Goal: Task Accomplishment & Management: Manage account settings

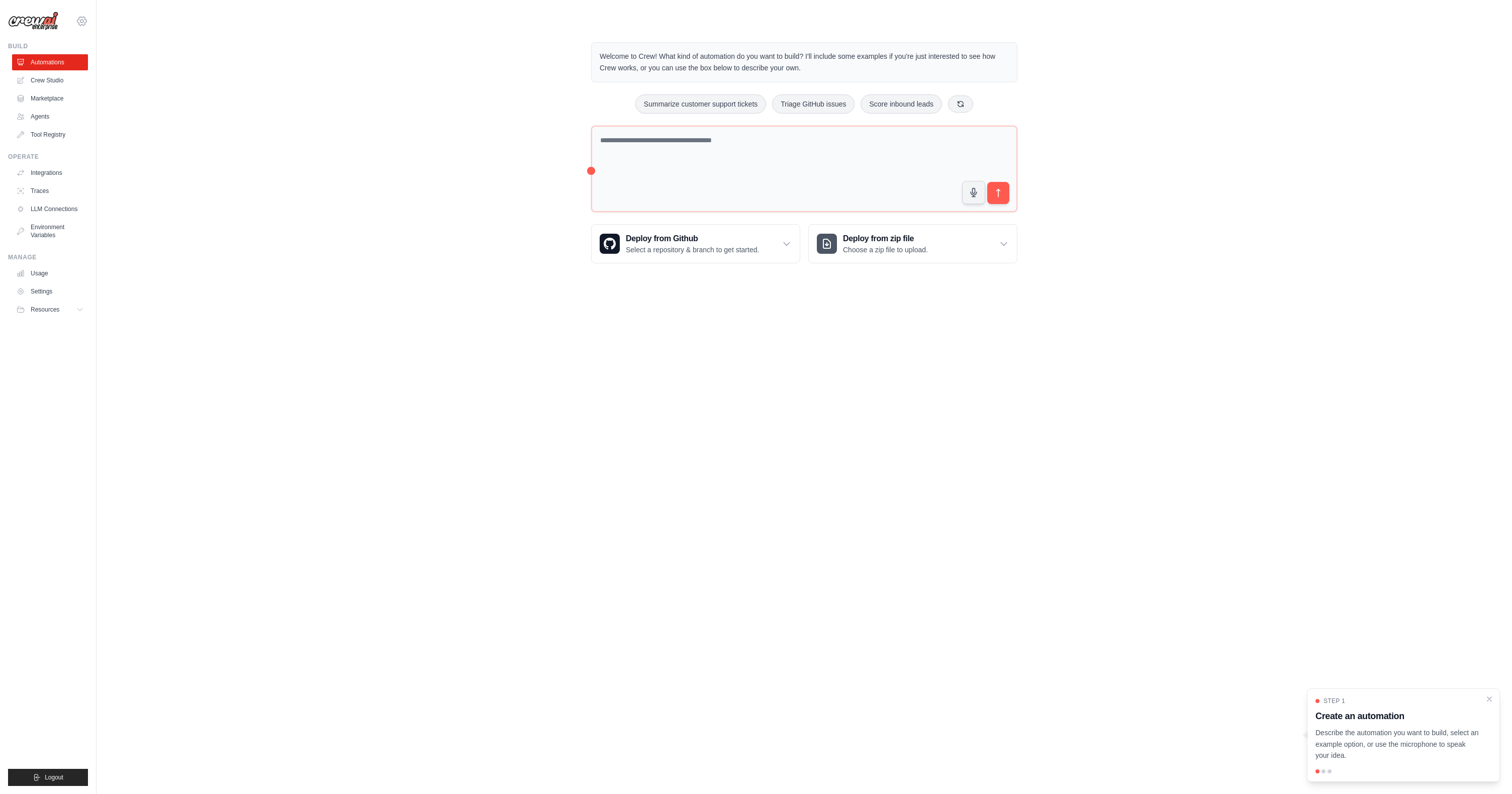
click at [86, 22] on icon at bounding box center [82, 21] width 12 height 12
click at [83, 22] on icon at bounding box center [82, 21] width 3 height 3
click at [83, 21] on icon at bounding box center [82, 21] width 12 height 12
click at [69, 50] on div "[EMAIL_ADDRESS][DOMAIN_NAME]" at bounding box center [82, 43] width 89 height 22
click at [61, 75] on link "Settings" at bounding box center [82, 67] width 89 height 18
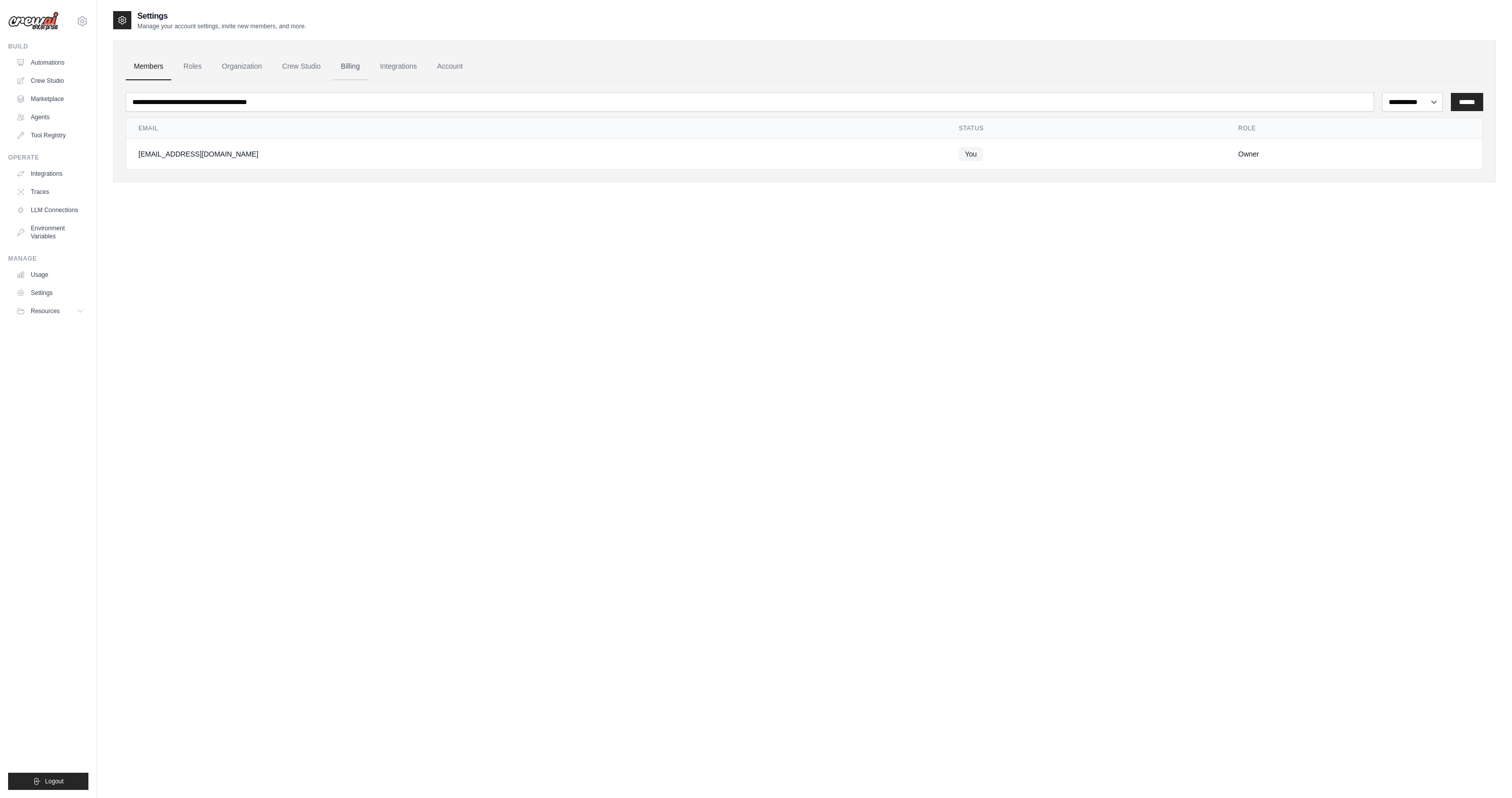
click at [355, 68] on link "Billing" at bounding box center [350, 67] width 35 height 27
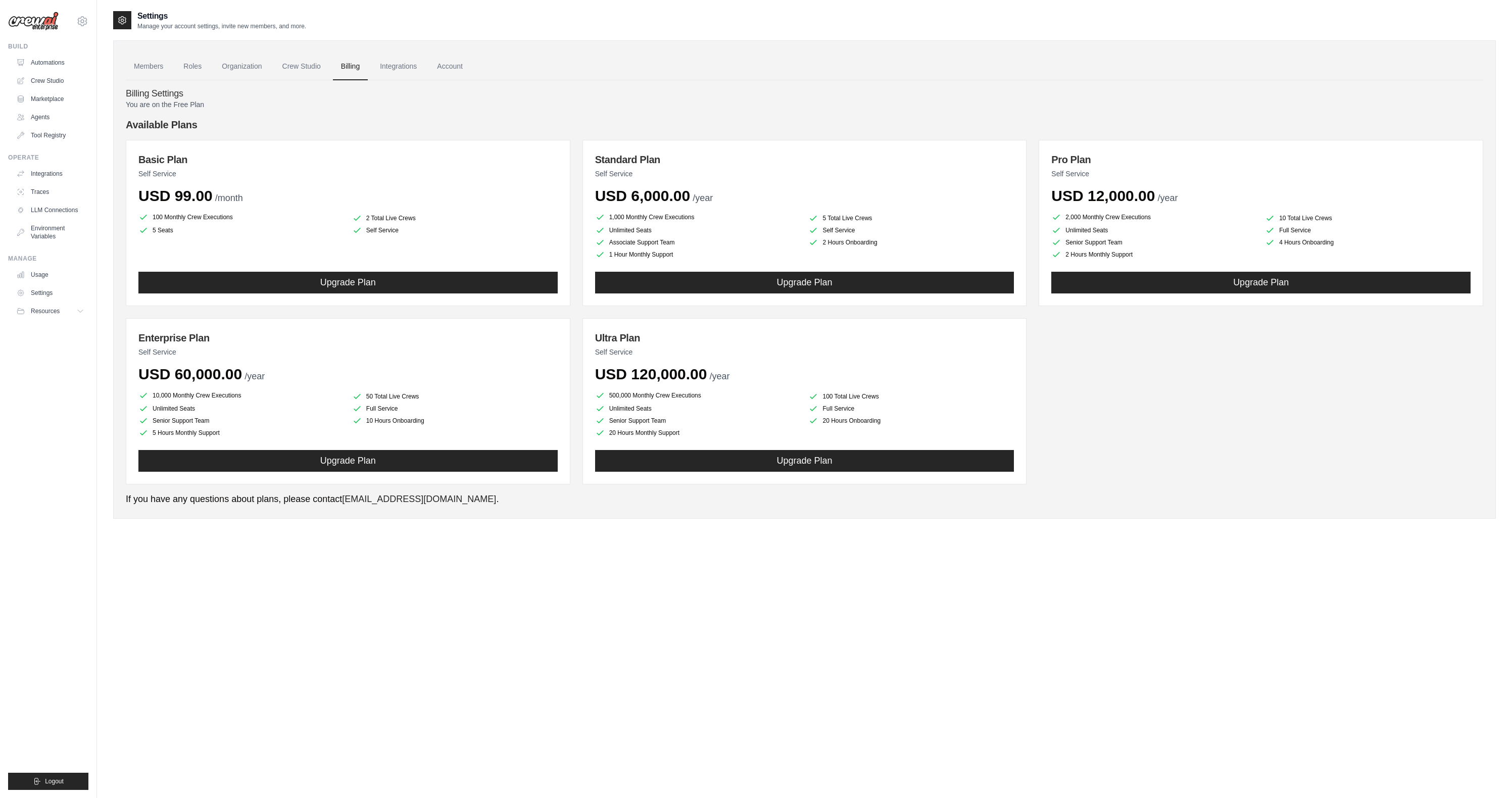
drag, startPoint x: 230, startPoint y: 216, endPoint x: 223, endPoint y: 220, distance: 8.1
click at [223, 220] on li "100 Monthly Crew Executions" at bounding box center [241, 217] width 206 height 12
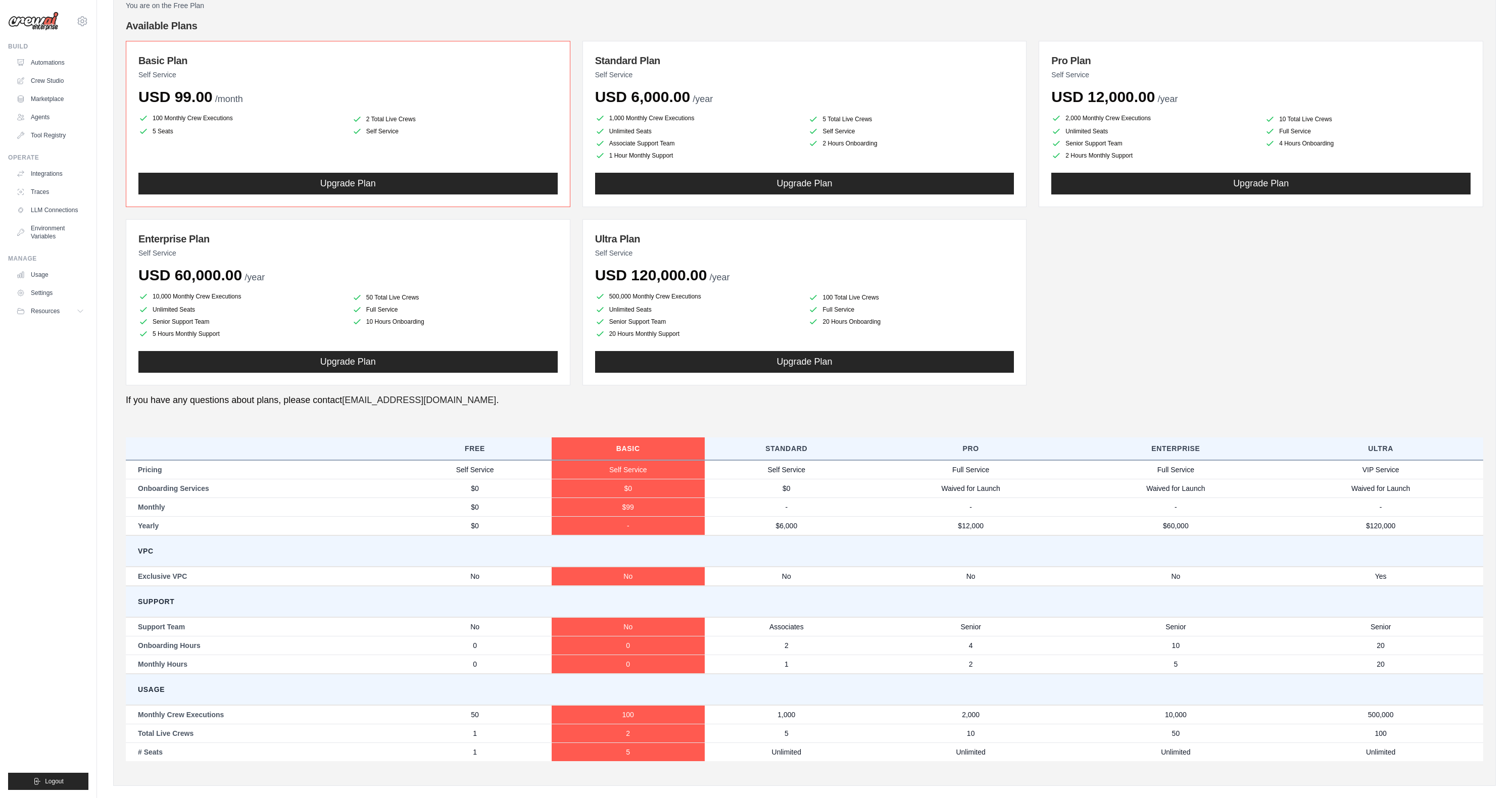
scroll to position [113, 0]
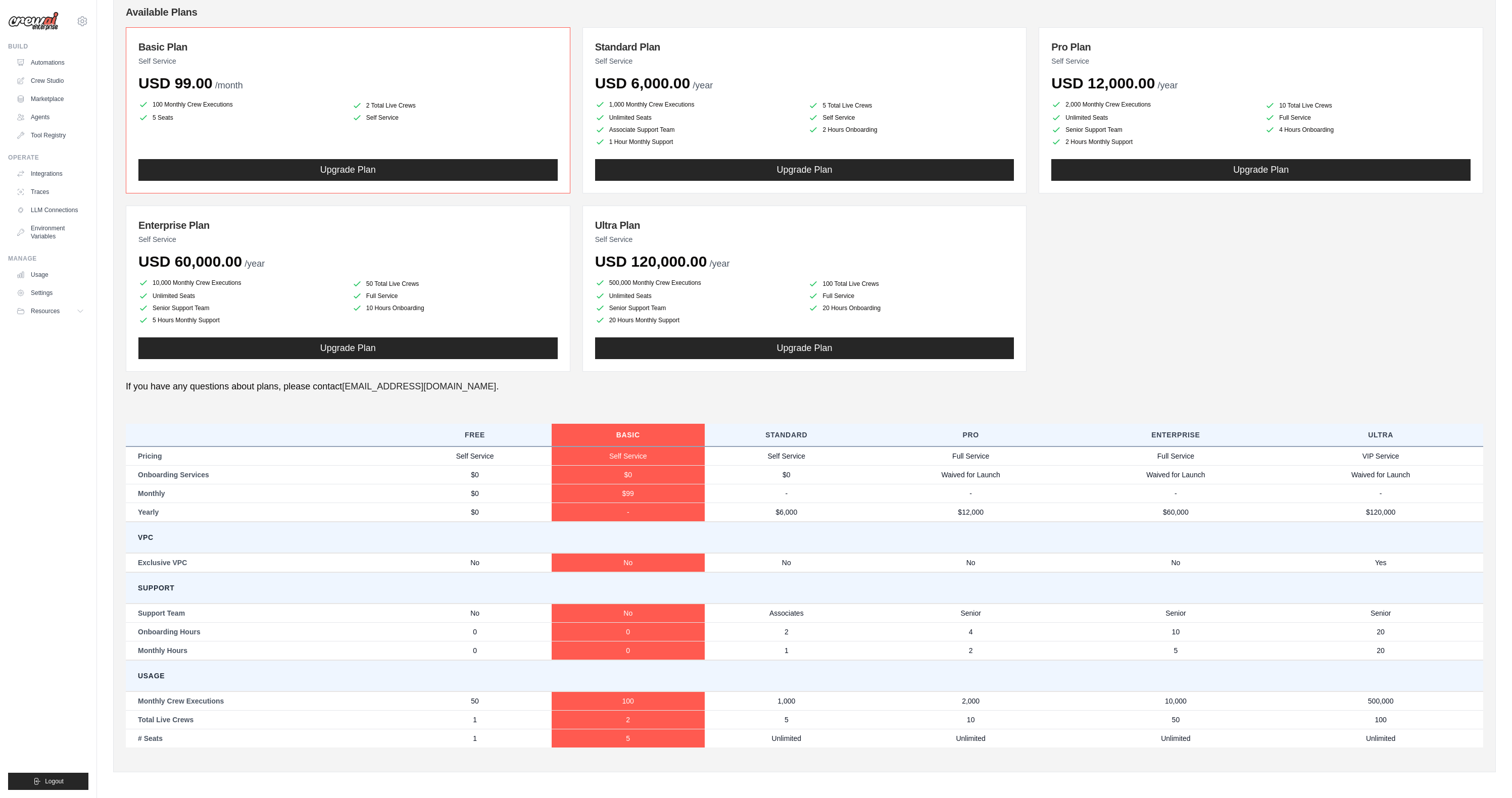
click at [700, 60] on p "Self Service" at bounding box center [805, 61] width 419 height 10
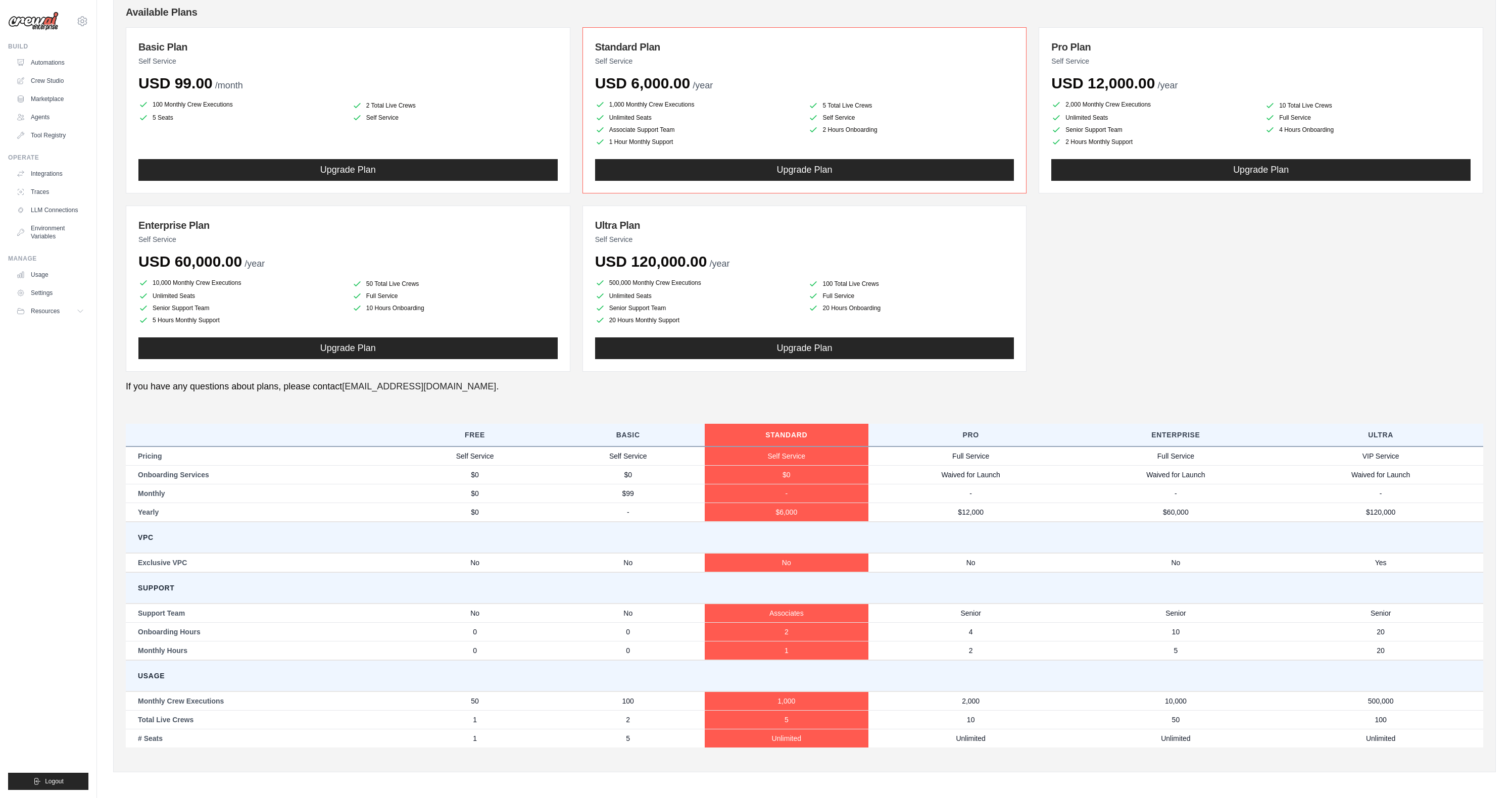
drag, startPoint x: 629, startPoint y: 86, endPoint x: 733, endPoint y: 85, distance: 104.0
click at [733, 85] on div "USD 6,000.00 /year" at bounding box center [805, 83] width 419 height 18
drag, startPoint x: 611, startPoint y: 104, endPoint x: 694, endPoint y: 107, distance: 83.1
click at [694, 107] on li "1,000 Monthly Crew Executions" at bounding box center [698, 104] width 206 height 12
click at [624, 128] on li "Associate Support Team" at bounding box center [698, 130] width 206 height 10
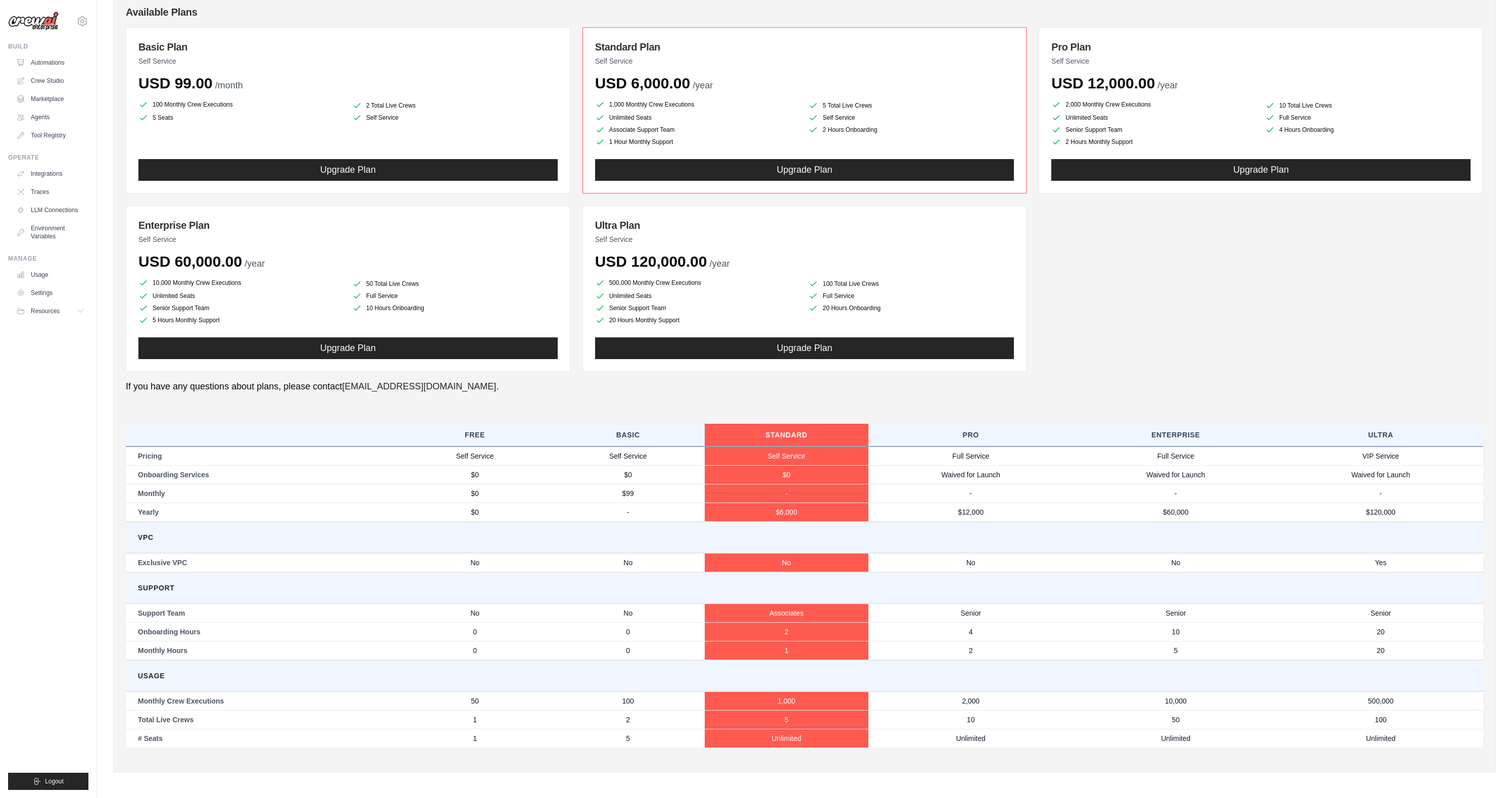
click at [525, 101] on li "2 Total Live Crews" at bounding box center [455, 105] width 206 height 10
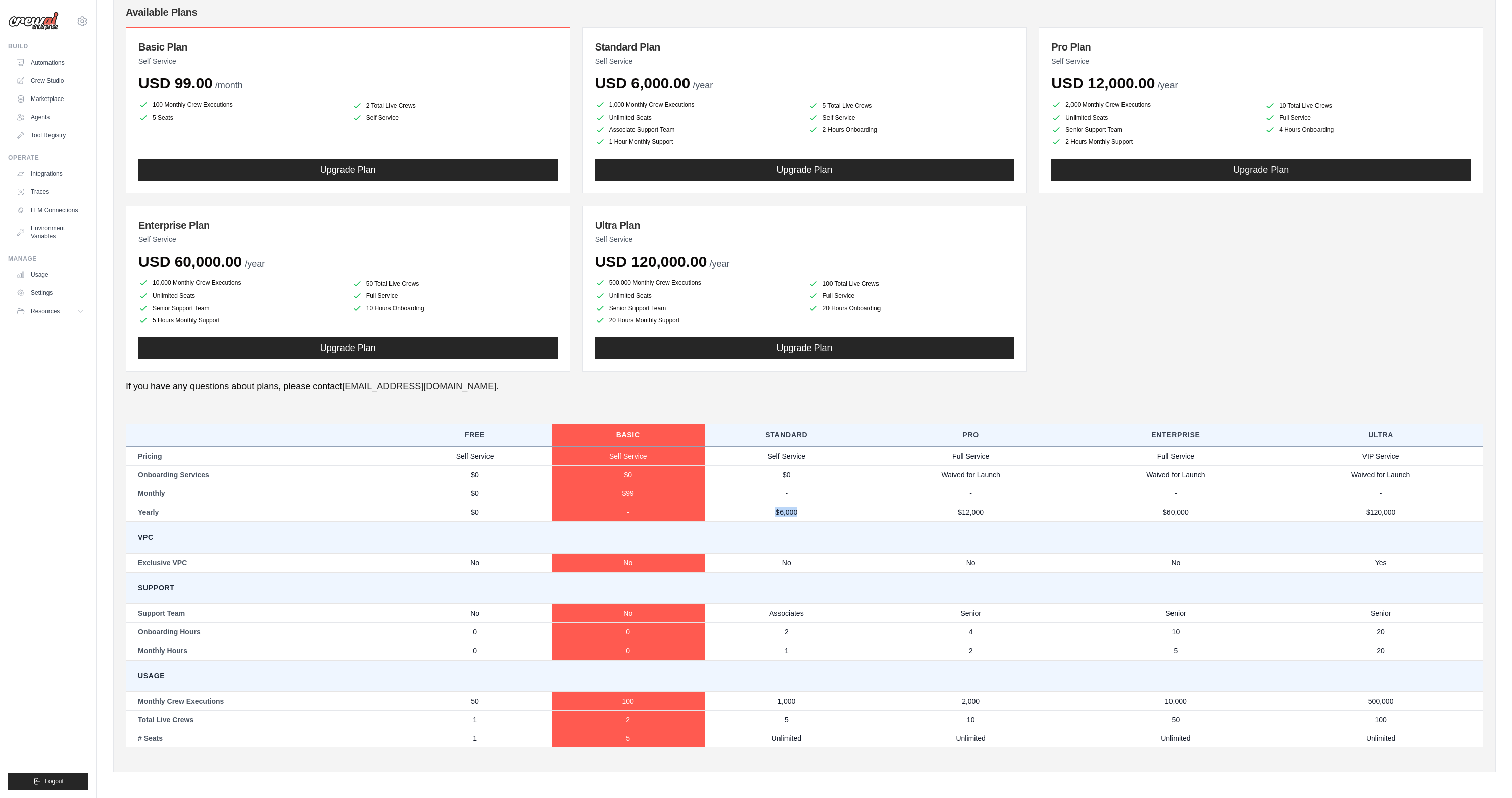
drag, startPoint x: 814, startPoint y: 505, endPoint x: 808, endPoint y: 514, distance: 10.8
click at [808, 514] on td "$6,000" at bounding box center [786, 512] width 163 height 19
drag, startPoint x: 231, startPoint y: 698, endPoint x: 422, endPoint y: 700, distance: 191.0
click at [422, 700] on tr "Monthly Crew Executions 50 100 1,000 2,000 10,000 500,000" at bounding box center [804, 701] width 1357 height 19
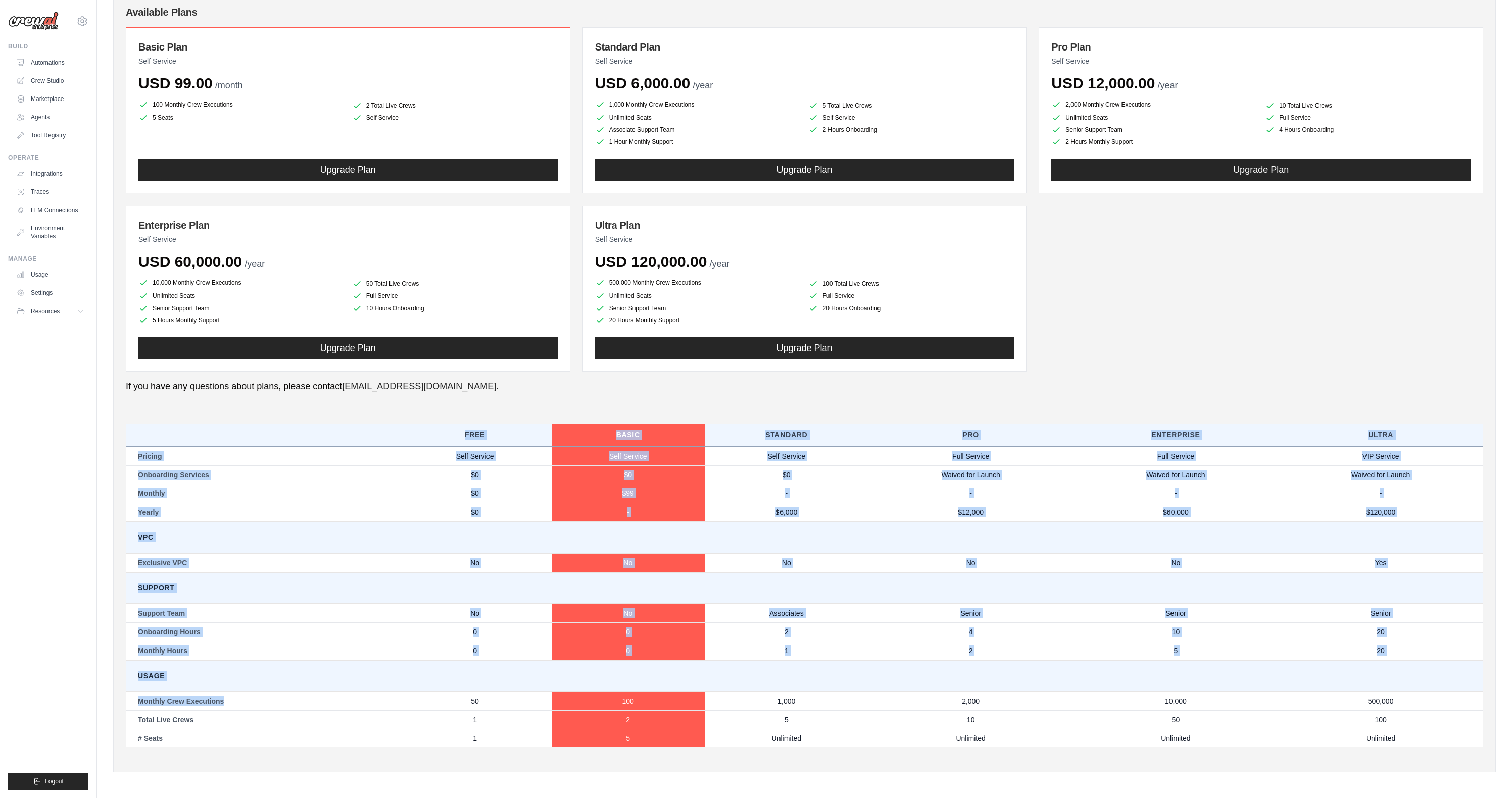
drag, startPoint x: 230, startPoint y: 700, endPoint x: 124, endPoint y: 703, distance: 106.0
click at [124, 703] on div "Members Roles Organization Crew Studio Billing Integrations Account Billing Set…" at bounding box center [805, 350] width 1383 height 845
click at [162, 703] on td "Monthly Crew Executions" at bounding box center [262, 701] width 273 height 19
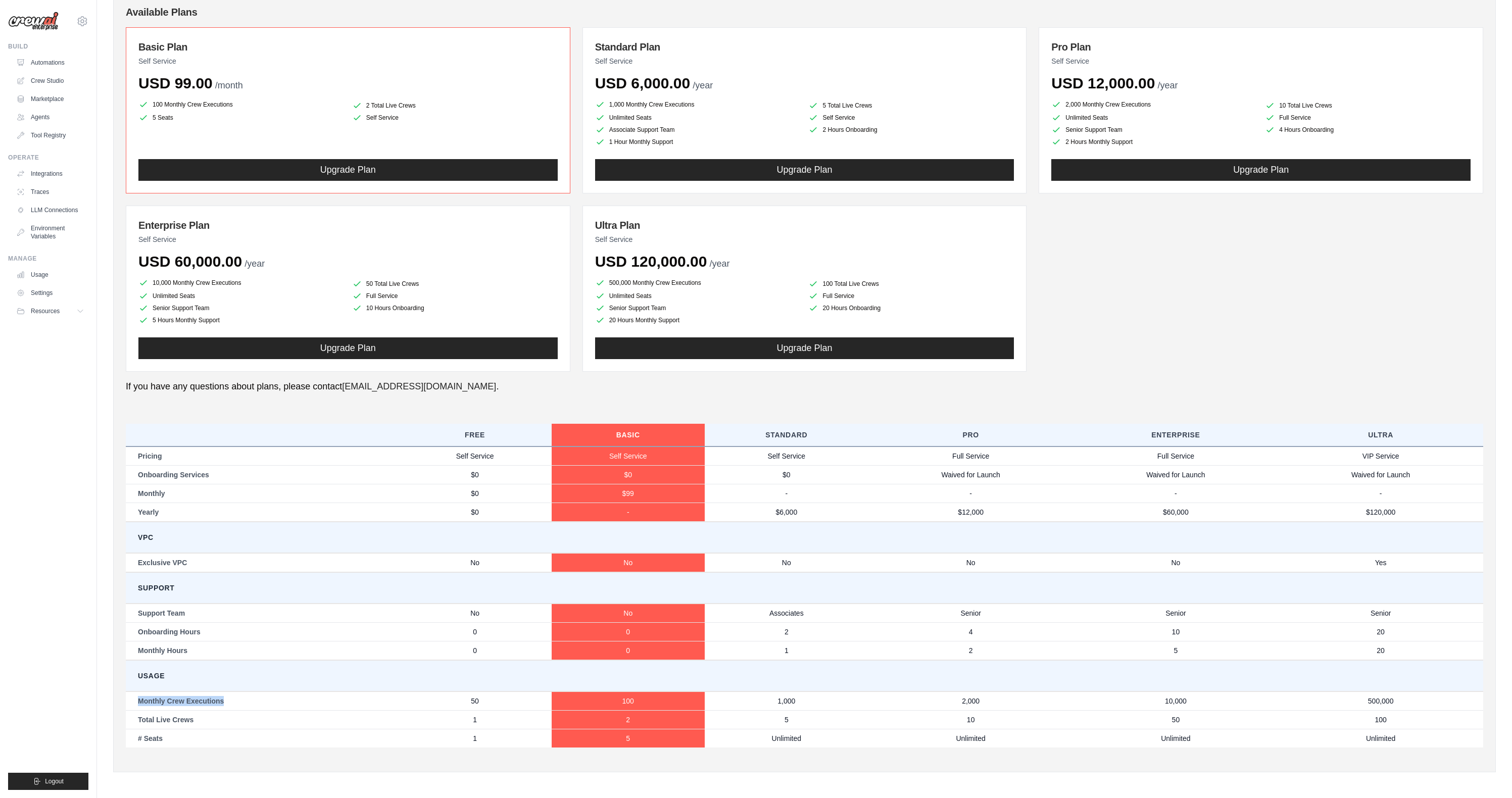
copy td "Monthly Crew Executions"
drag, startPoint x: 201, startPoint y: 702, endPoint x: 149, endPoint y: 698, distance: 52.2
click at [138, 701] on td "Monthly Crew Executions" at bounding box center [262, 701] width 273 height 19
click at [44, 263] on div "Manage Usage Settings Resources Documentation GitHub Blog" at bounding box center [48, 287] width 80 height 65
click at [42, 272] on link "Usage" at bounding box center [51, 274] width 76 height 16
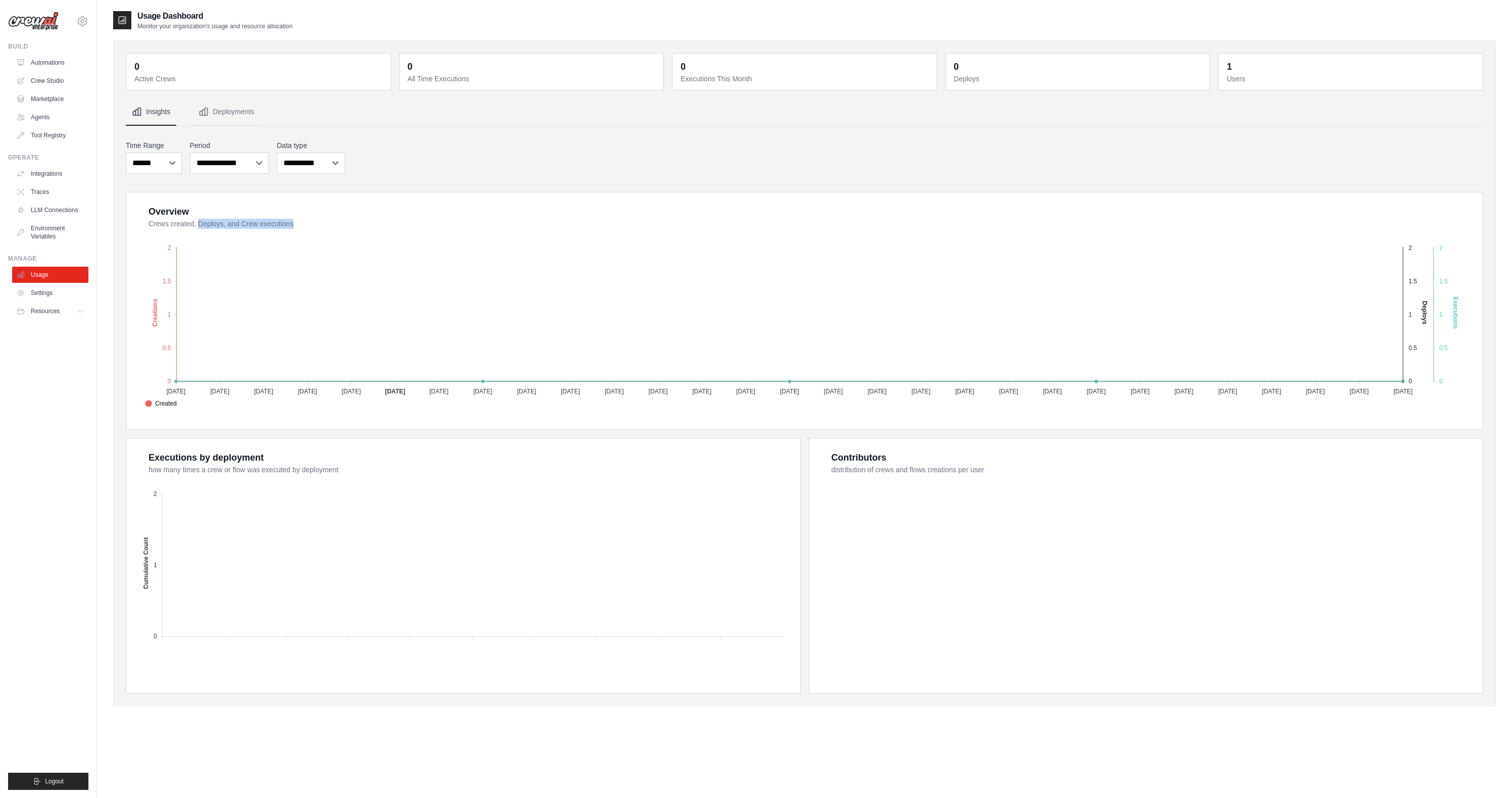
drag, startPoint x: 159, startPoint y: 222, endPoint x: 332, endPoint y: 234, distance: 173.4
click at [332, 234] on div "Overview Crews created, Deploys, and Crew executions Created Deploys Executions…" at bounding box center [805, 311] width 1332 height 213
click at [49, 311] on span "Resources" at bounding box center [46, 311] width 29 height 8
click at [48, 329] on span "Documentation" at bounding box center [56, 329] width 41 height 8
